Goal: Download file/media

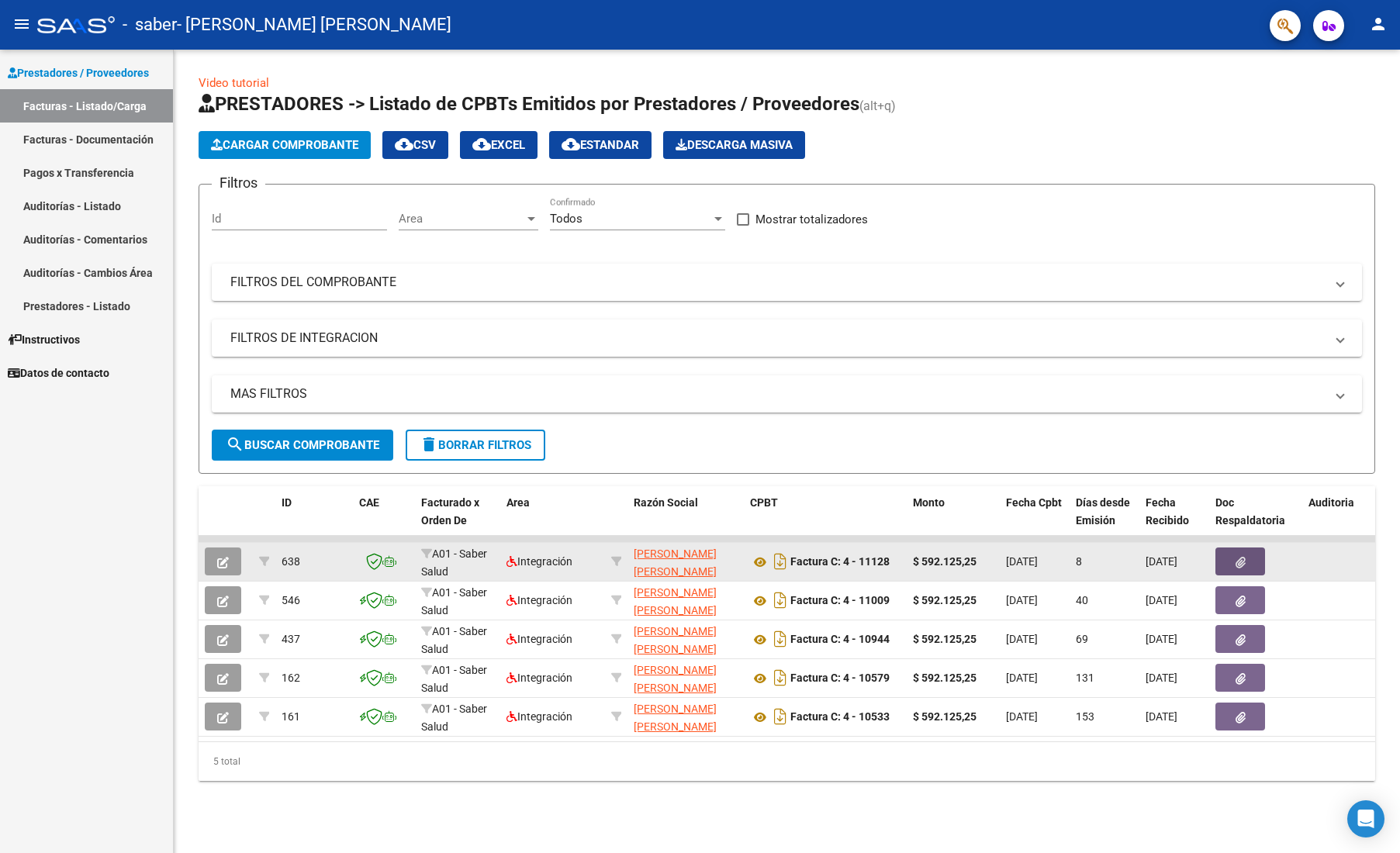
click at [1240, 558] on icon "button" at bounding box center [1241, 563] width 10 height 12
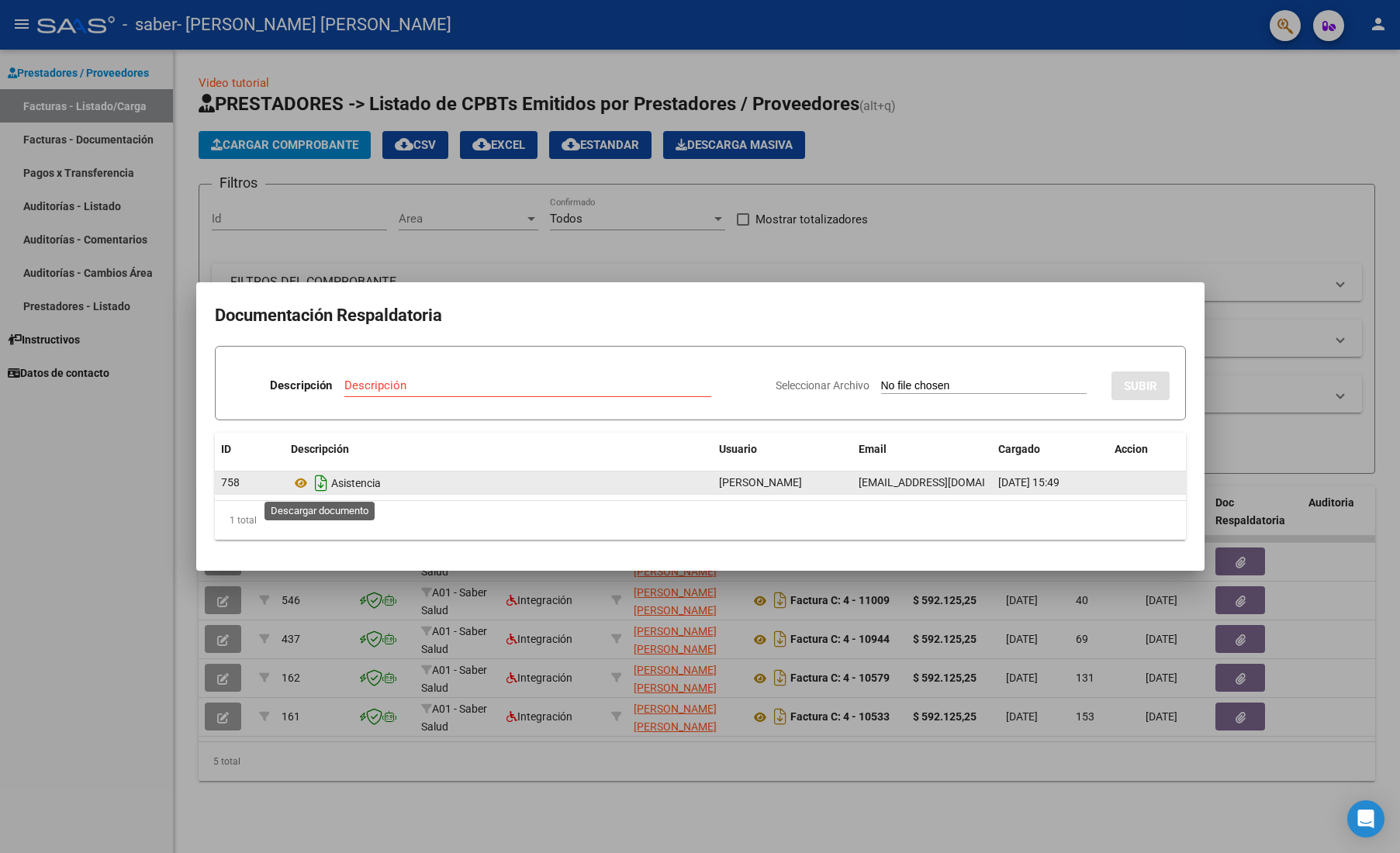
click at [316, 480] on icon "Descargar documento" at bounding box center [321, 483] width 20 height 25
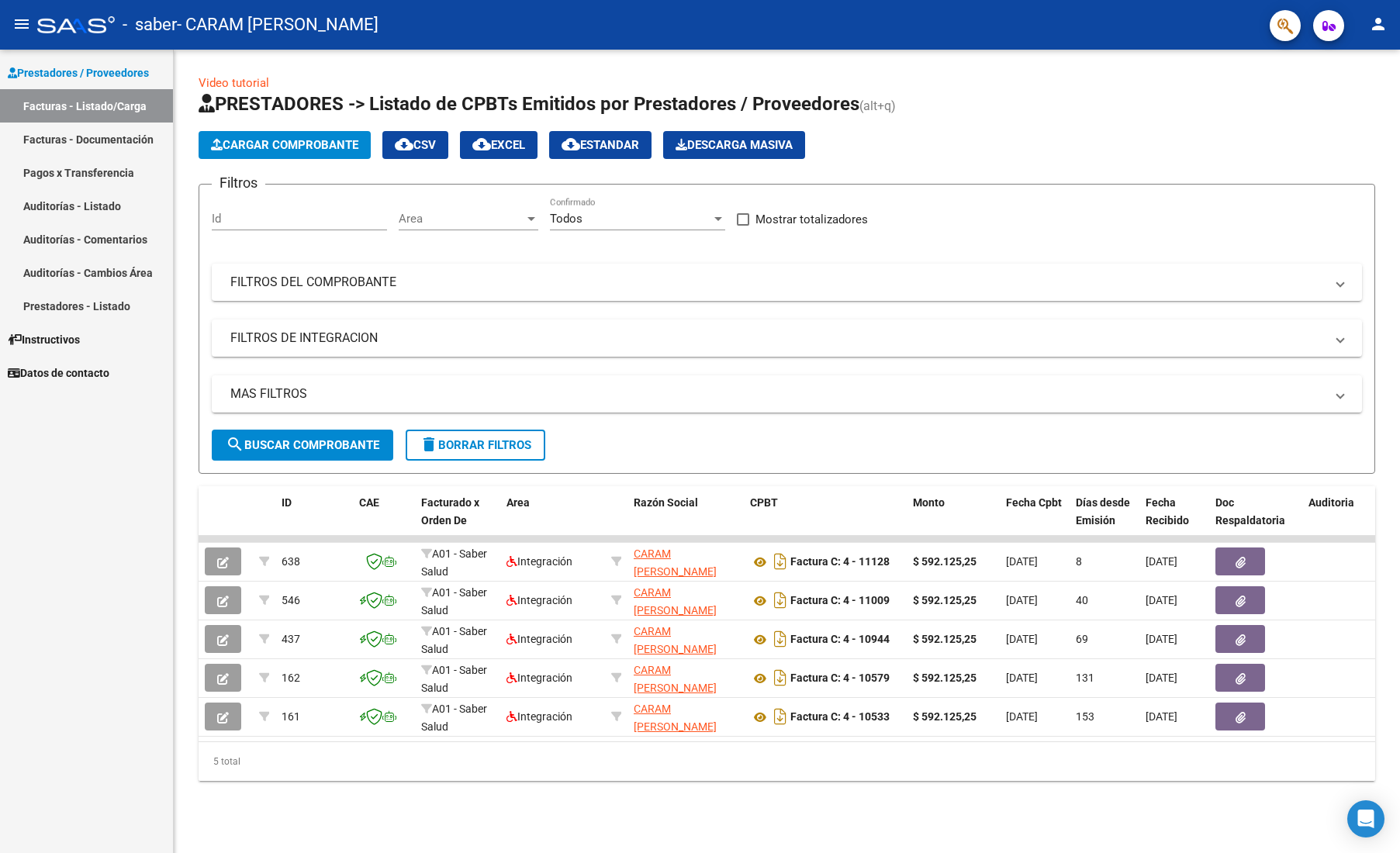
click at [46, 670] on div "Prestadores / Proveedores Facturas - Listado/Carga Facturas - Documentación Pag…" at bounding box center [87, 451] width 173 height 803
